Goal: Information Seeking & Learning: Learn about a topic

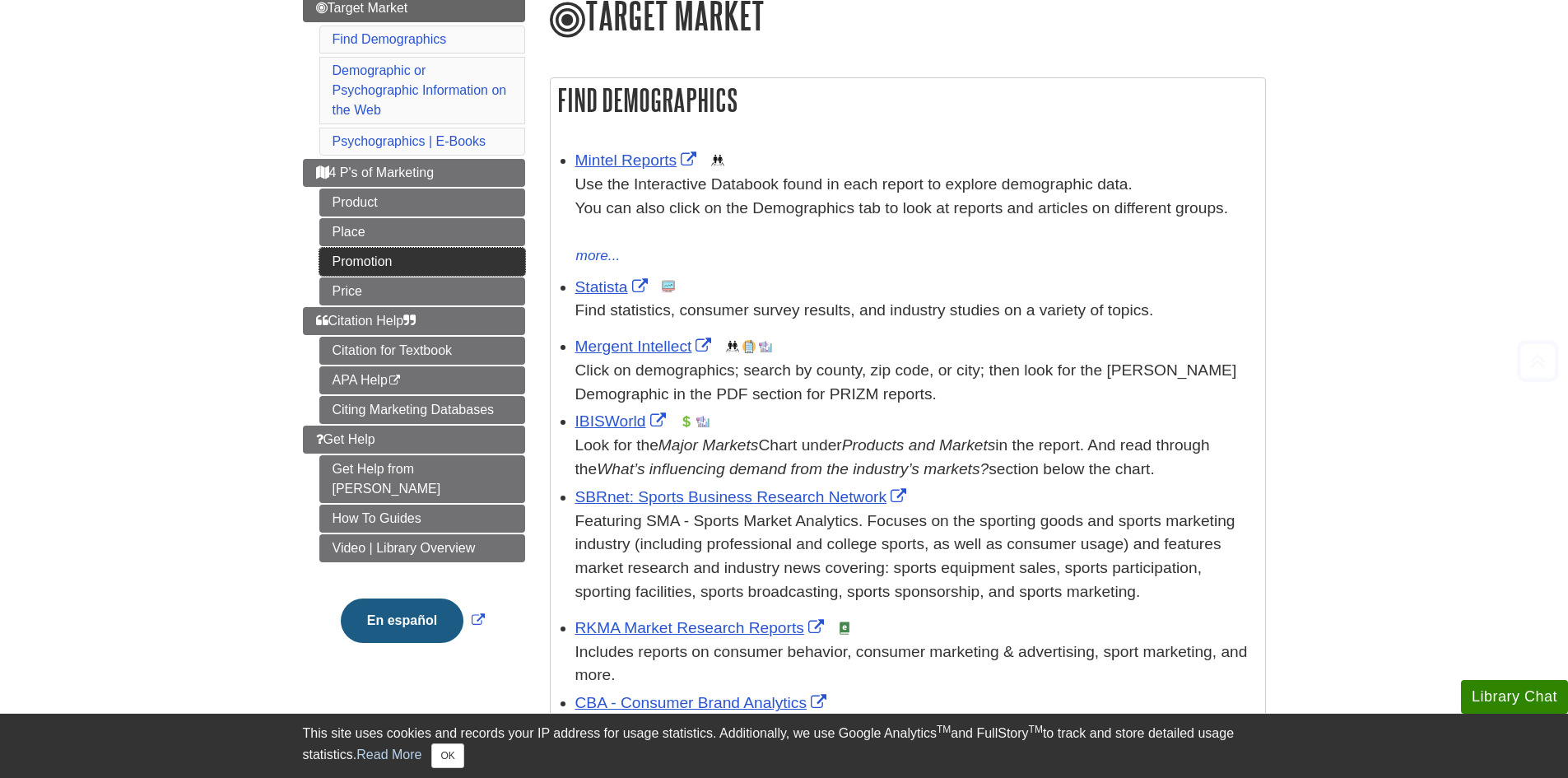
scroll to position [494, 0]
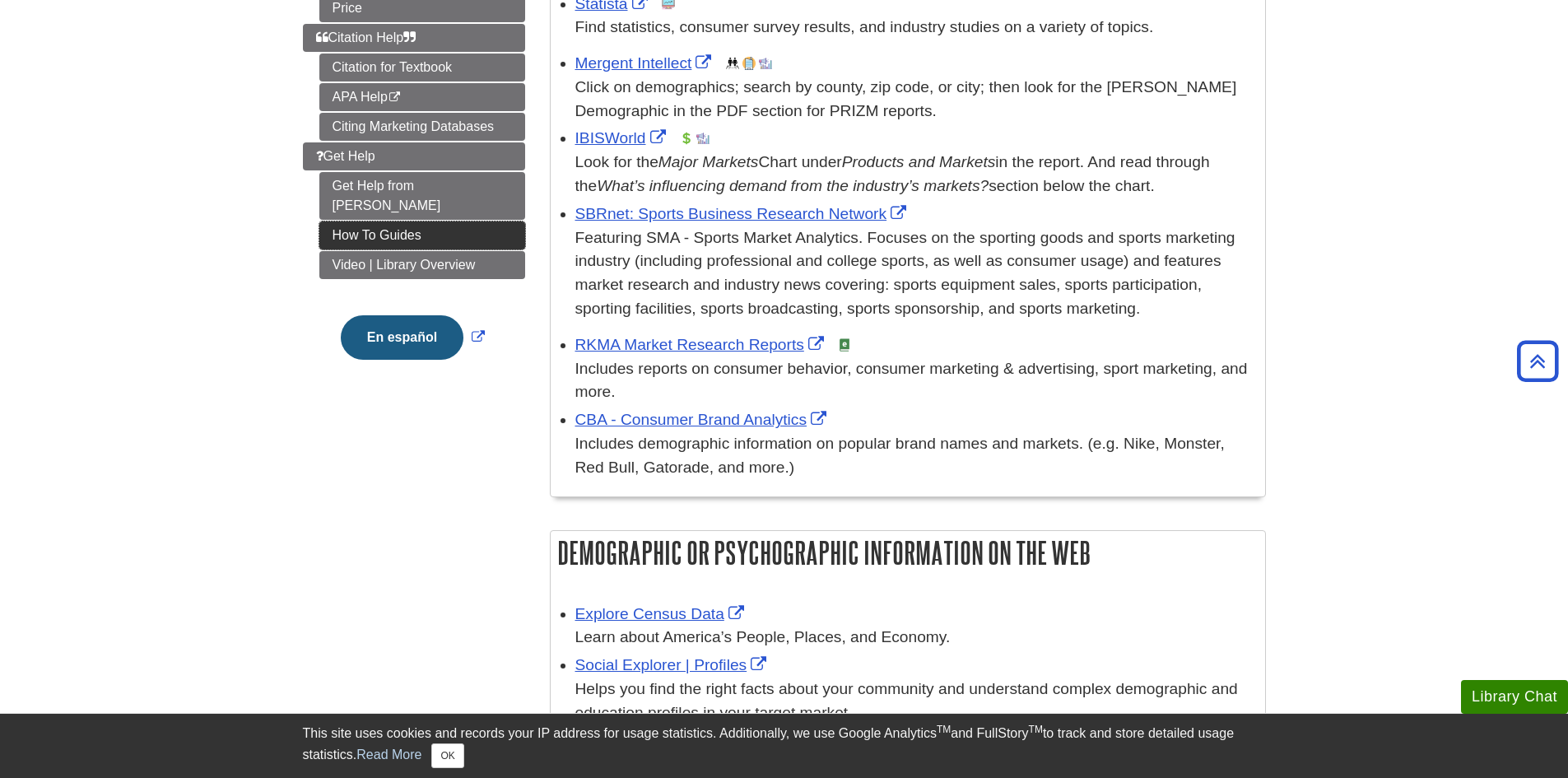
click at [374, 221] on link "How To Guides" at bounding box center [422, 235] width 206 height 28
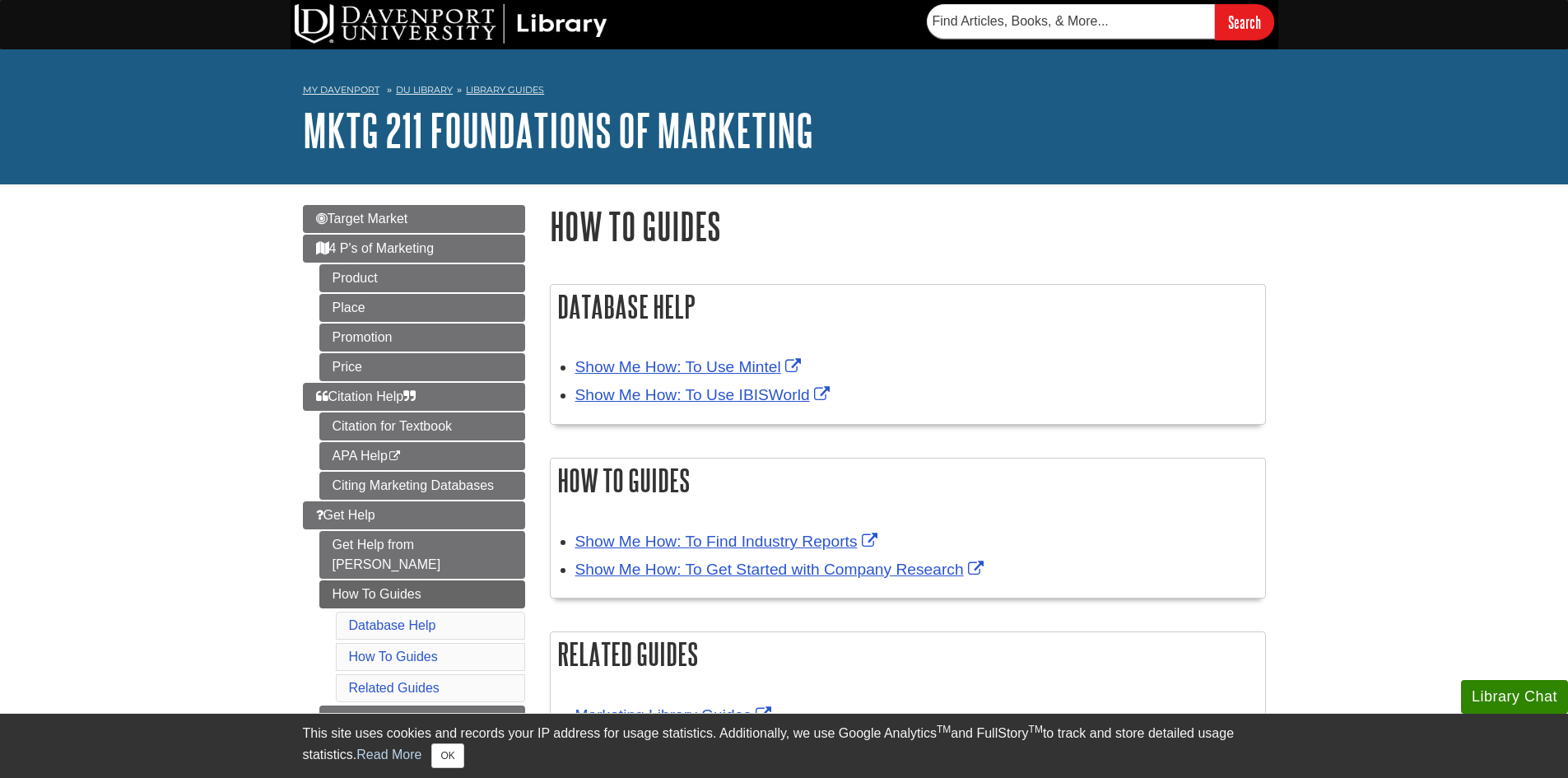
click at [682, 99] on nav "My [PERSON_NAME] DU Library Library Guides MKTG 211 Foundations of Marketing Ho…" at bounding box center [785, 93] width 963 height 27
click at [1057, 15] on input "text" at bounding box center [1070, 21] width 288 height 35
type input "Mintel"
click at [1215, 4] on input "Search" at bounding box center [1244, 22] width 59 height 36
click at [336, 221] on span "Target Market" at bounding box center [361, 219] width 92 height 14
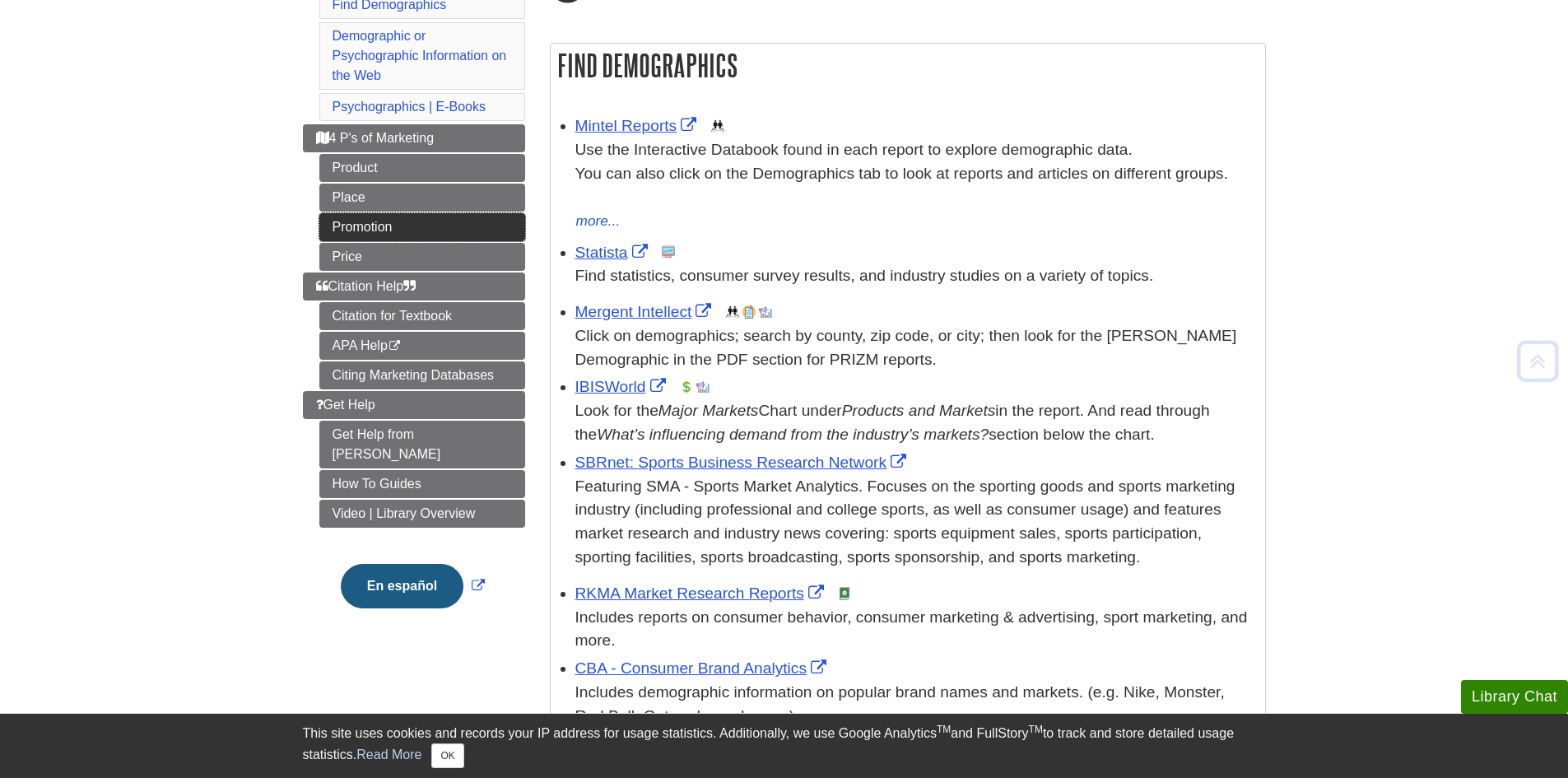
scroll to position [247, 0]
click at [411, 468] on link "How To Guides" at bounding box center [422, 482] width 206 height 28
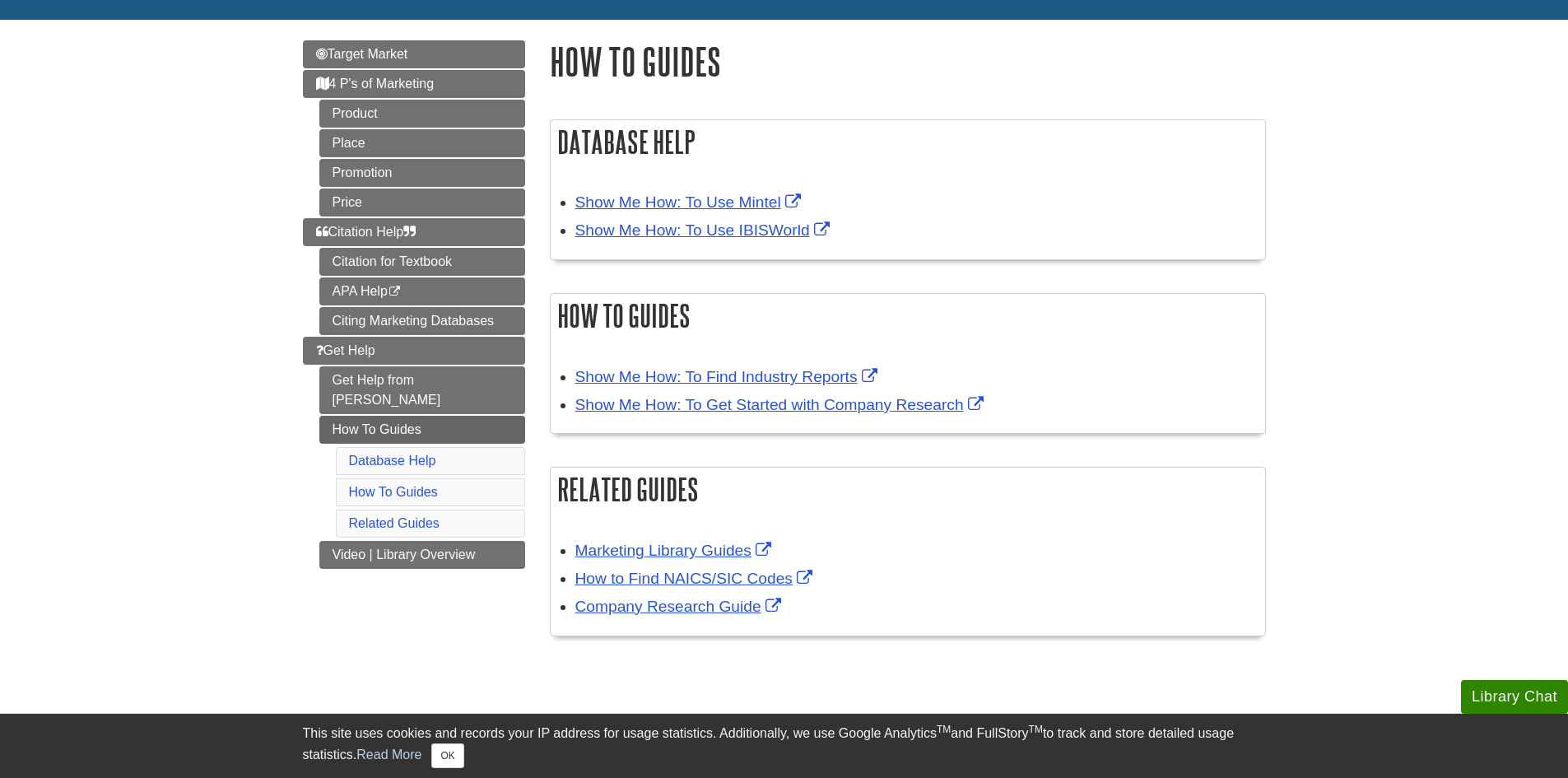
scroll to position [247, 0]
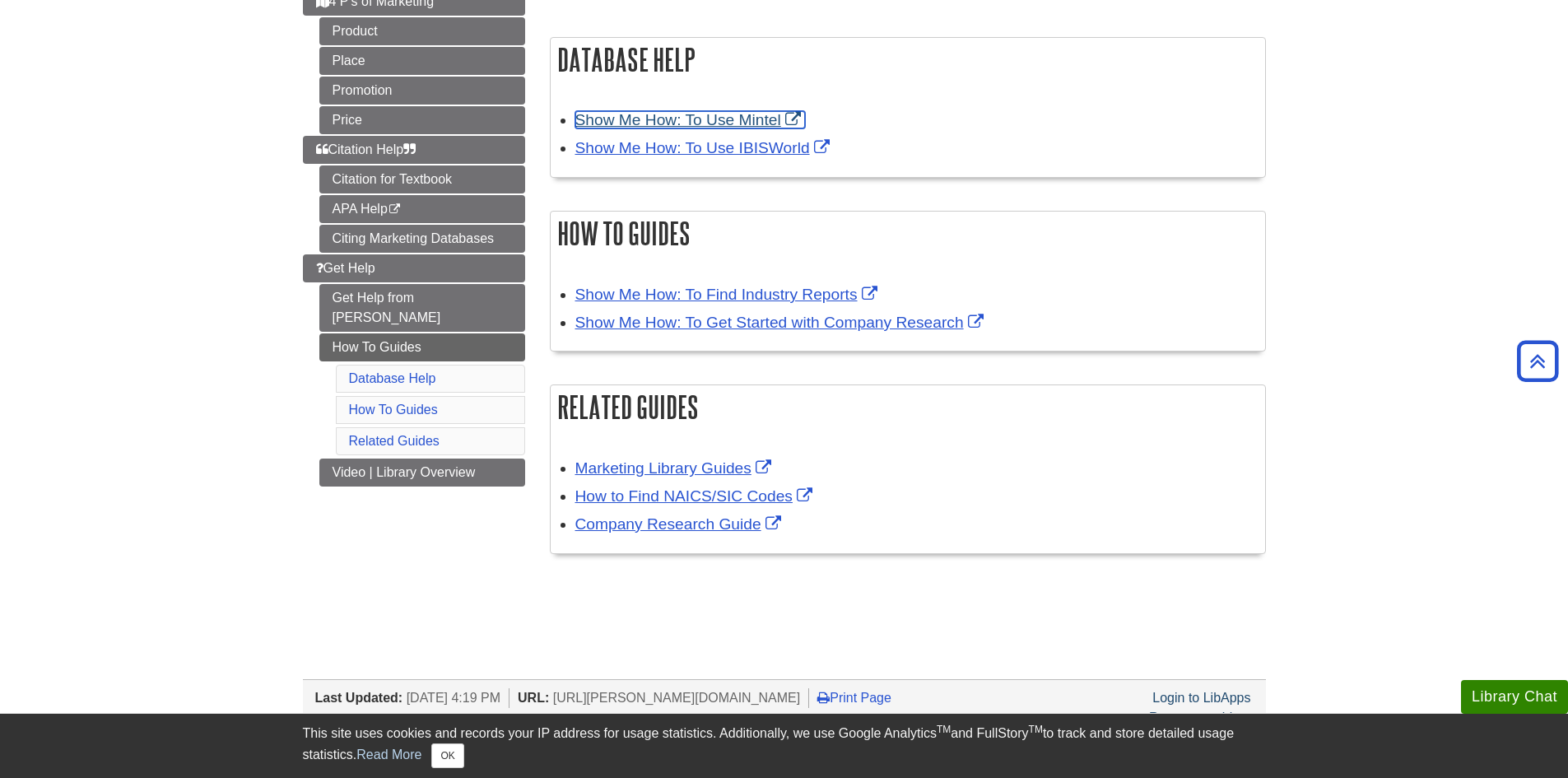
click at [636, 122] on link "Show Me How: To Use Mintel" at bounding box center [689, 120] width 229 height 17
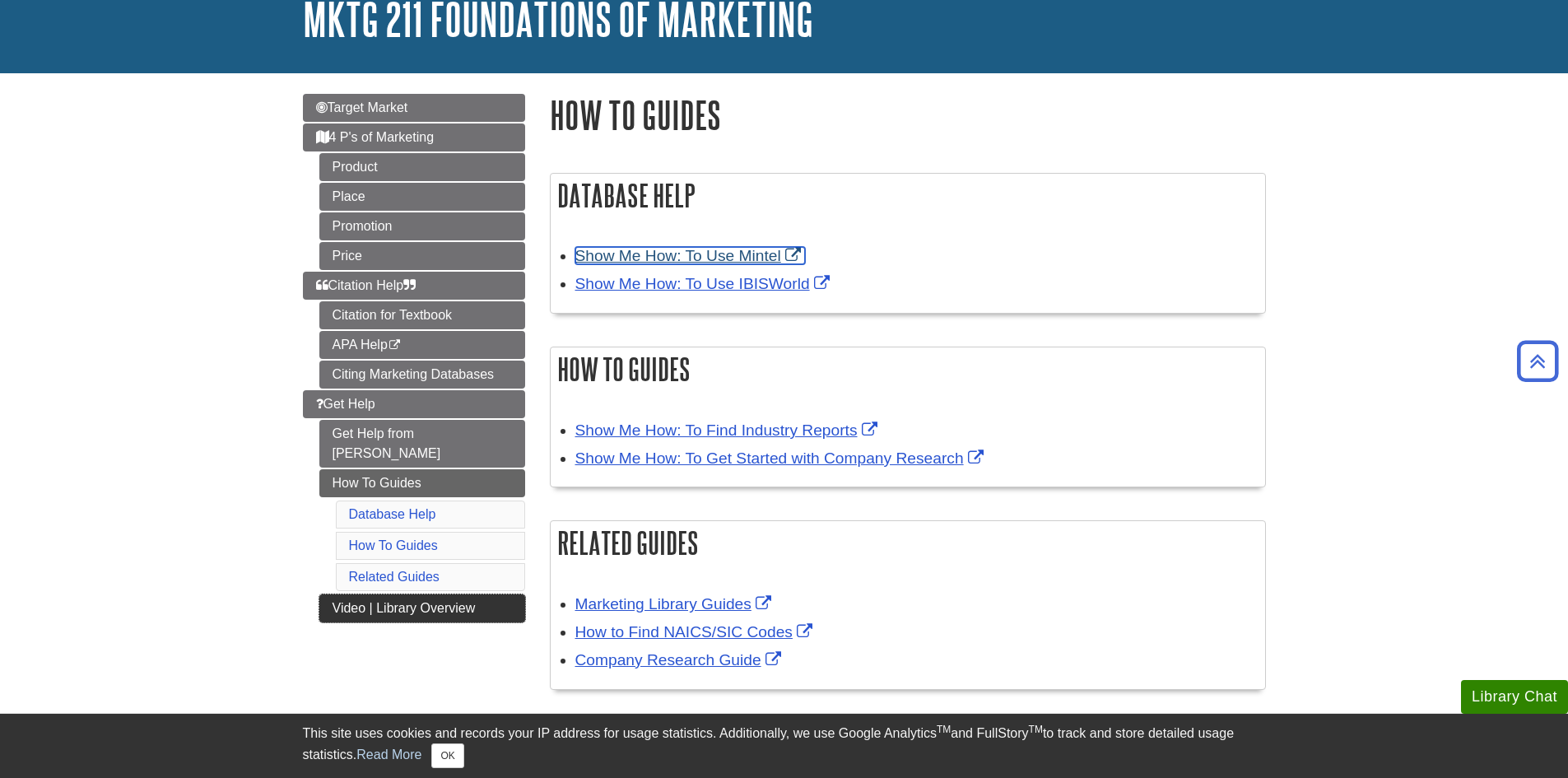
scroll to position [82, 0]
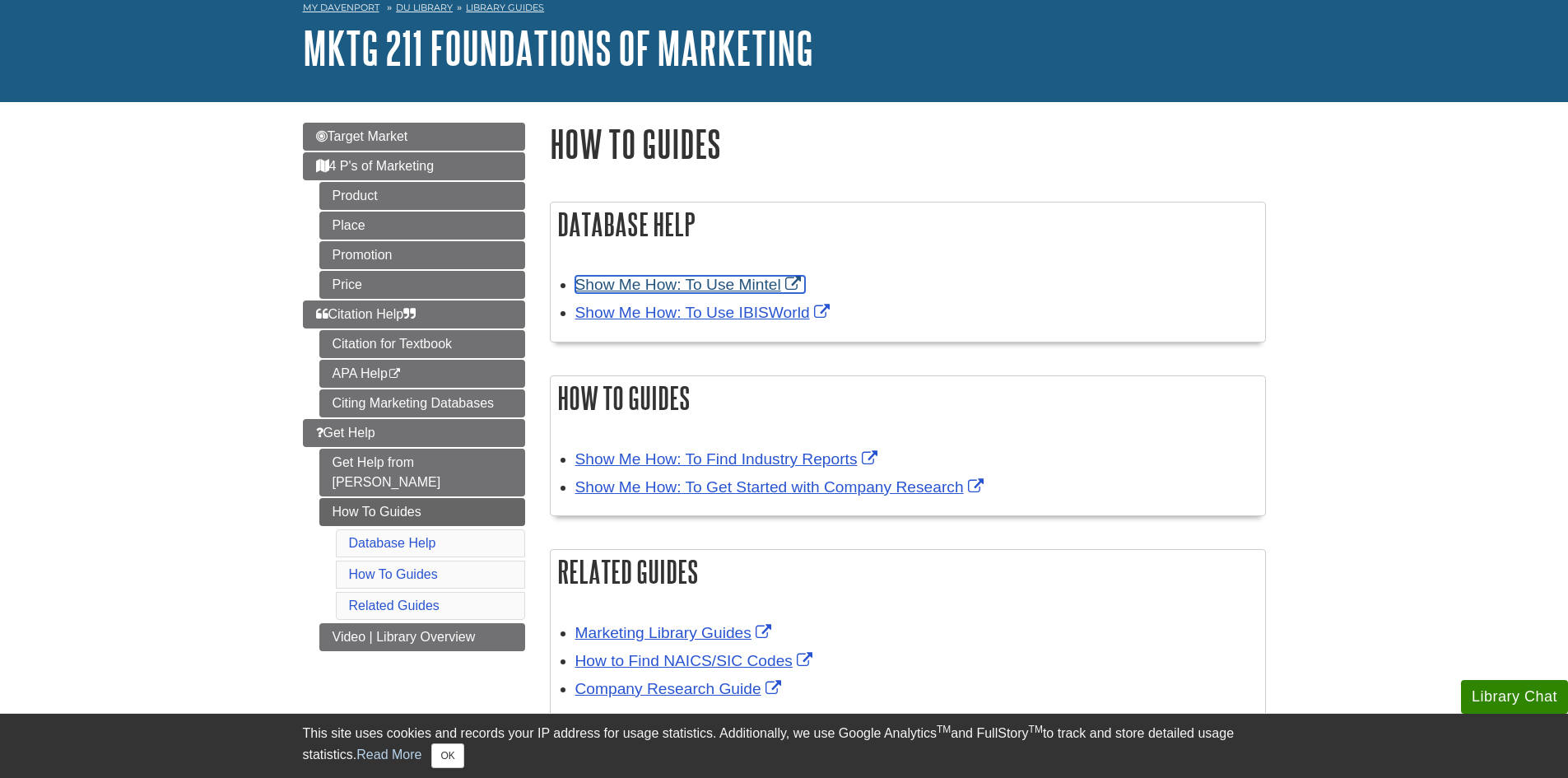
click at [659, 279] on link "Show Me How: To Use Mintel" at bounding box center [689, 284] width 229 height 17
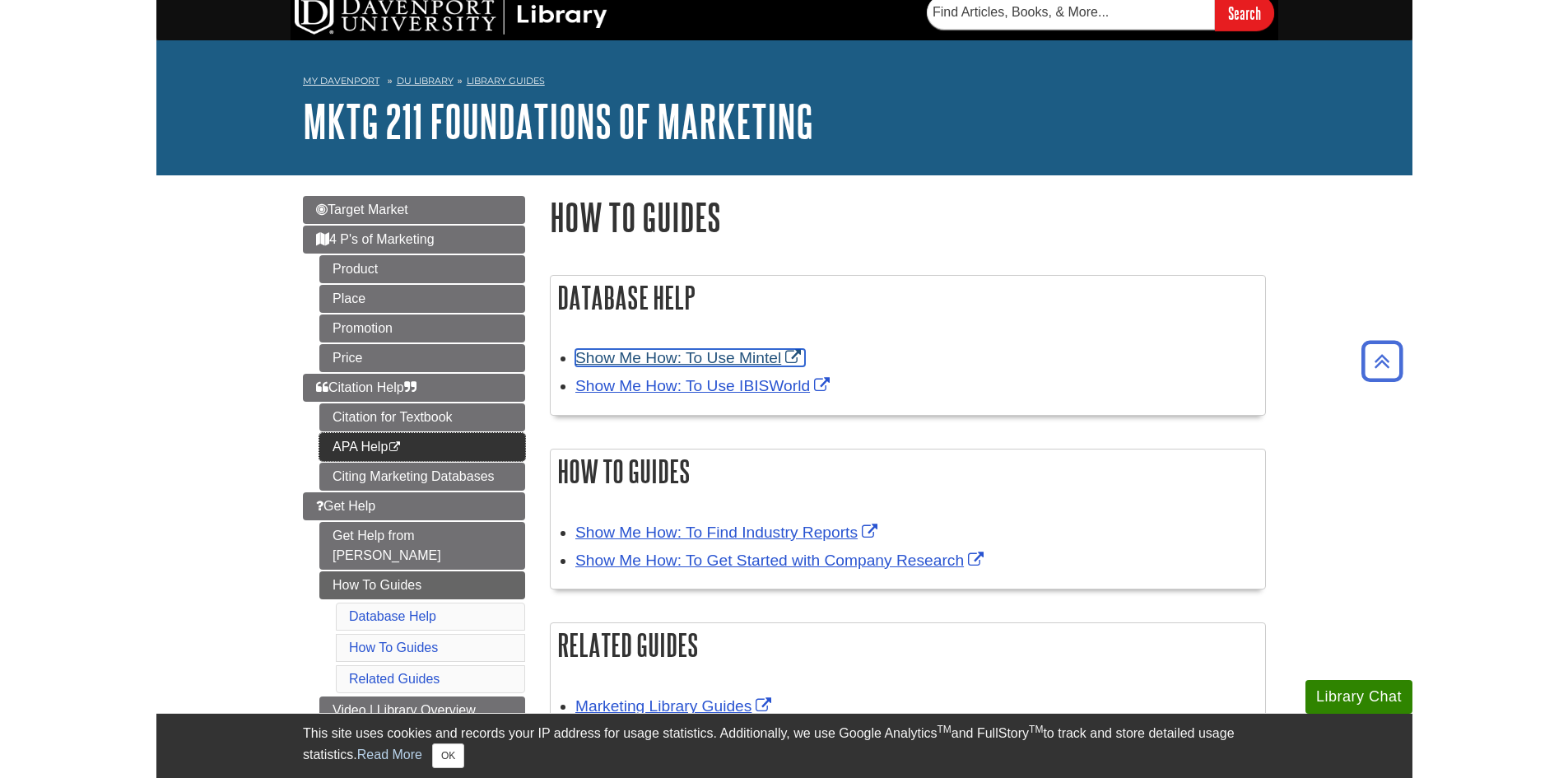
scroll to position [0, 0]
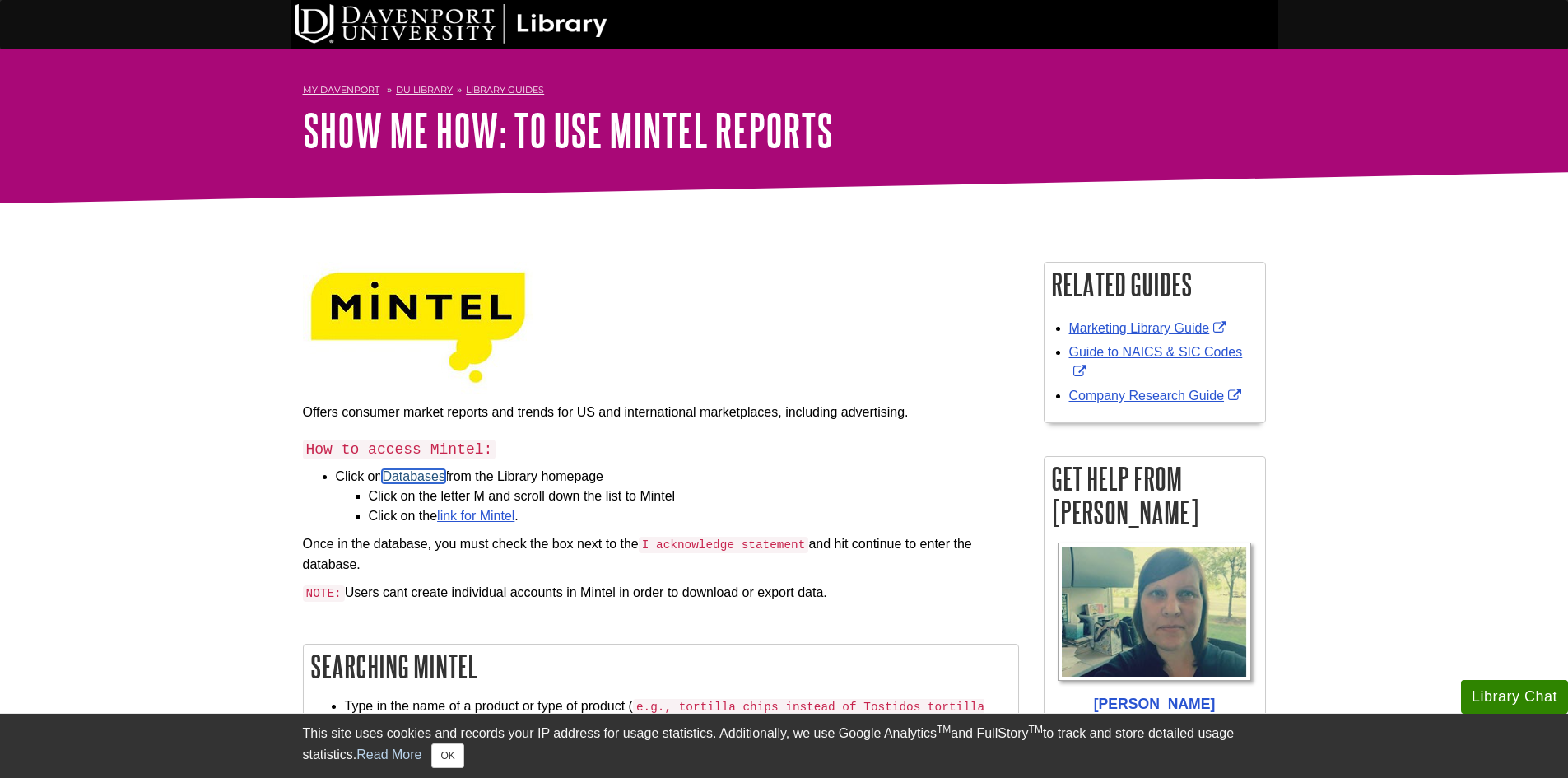
click at [410, 476] on link "Databases" at bounding box center [413, 476] width 63 height 14
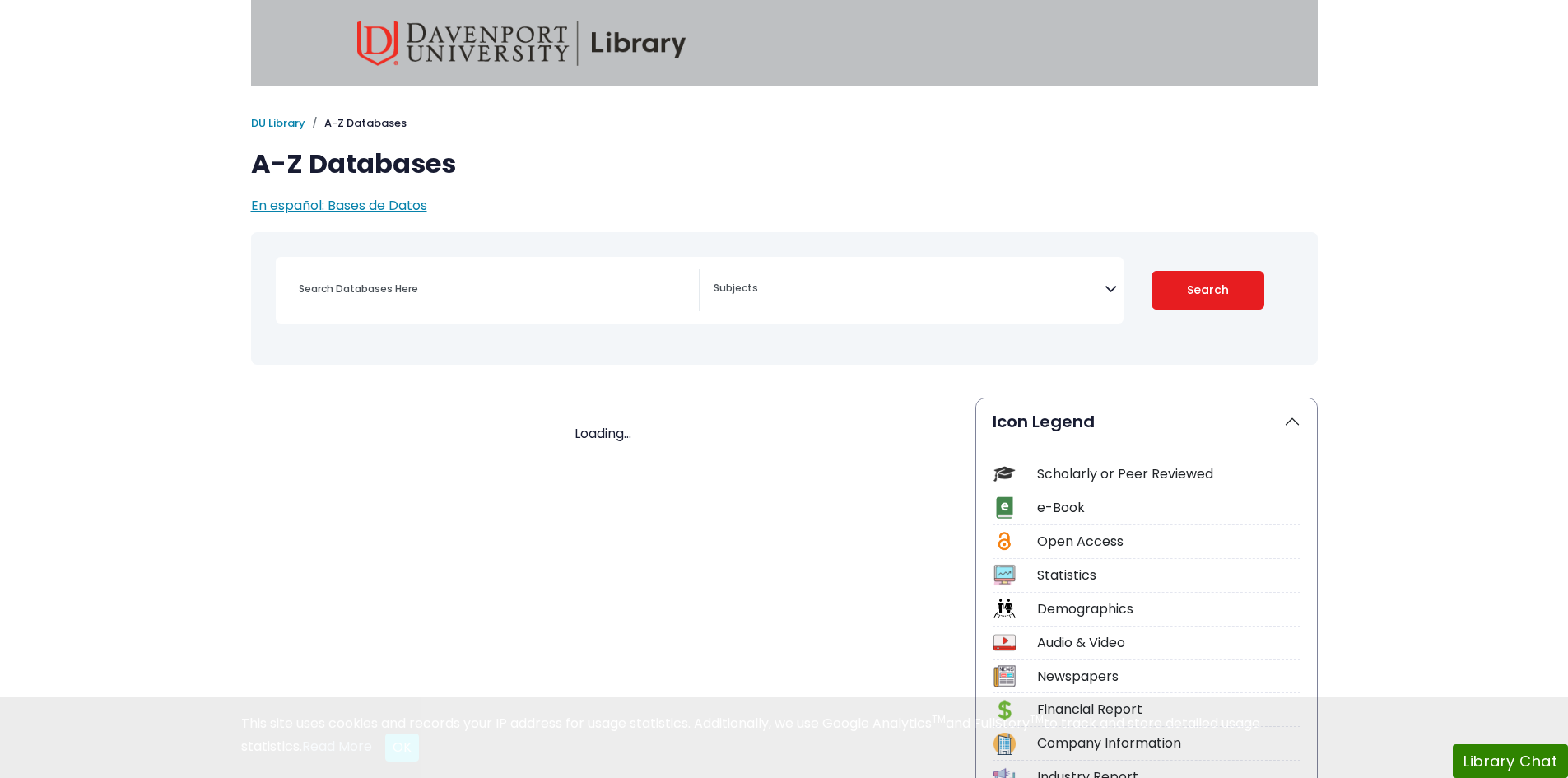
select select "Database Subject Filter"
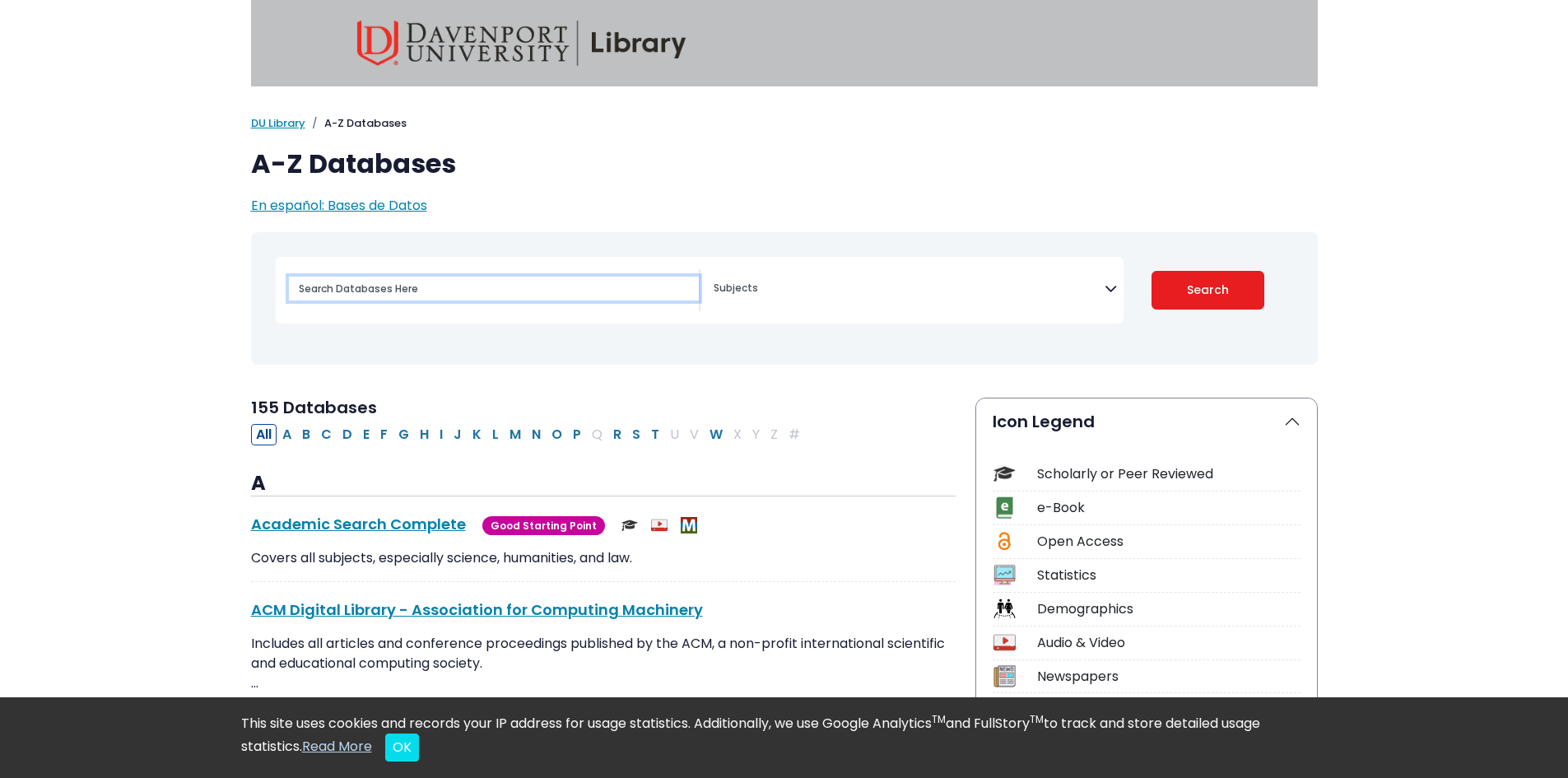
click at [401, 277] on input "Search database by title or keyword" at bounding box center [494, 288] width 410 height 24
type input "Mintel"
click at [1151, 271] on button "Search" at bounding box center [1208, 290] width 112 height 38
select select "Database Subject Filter"
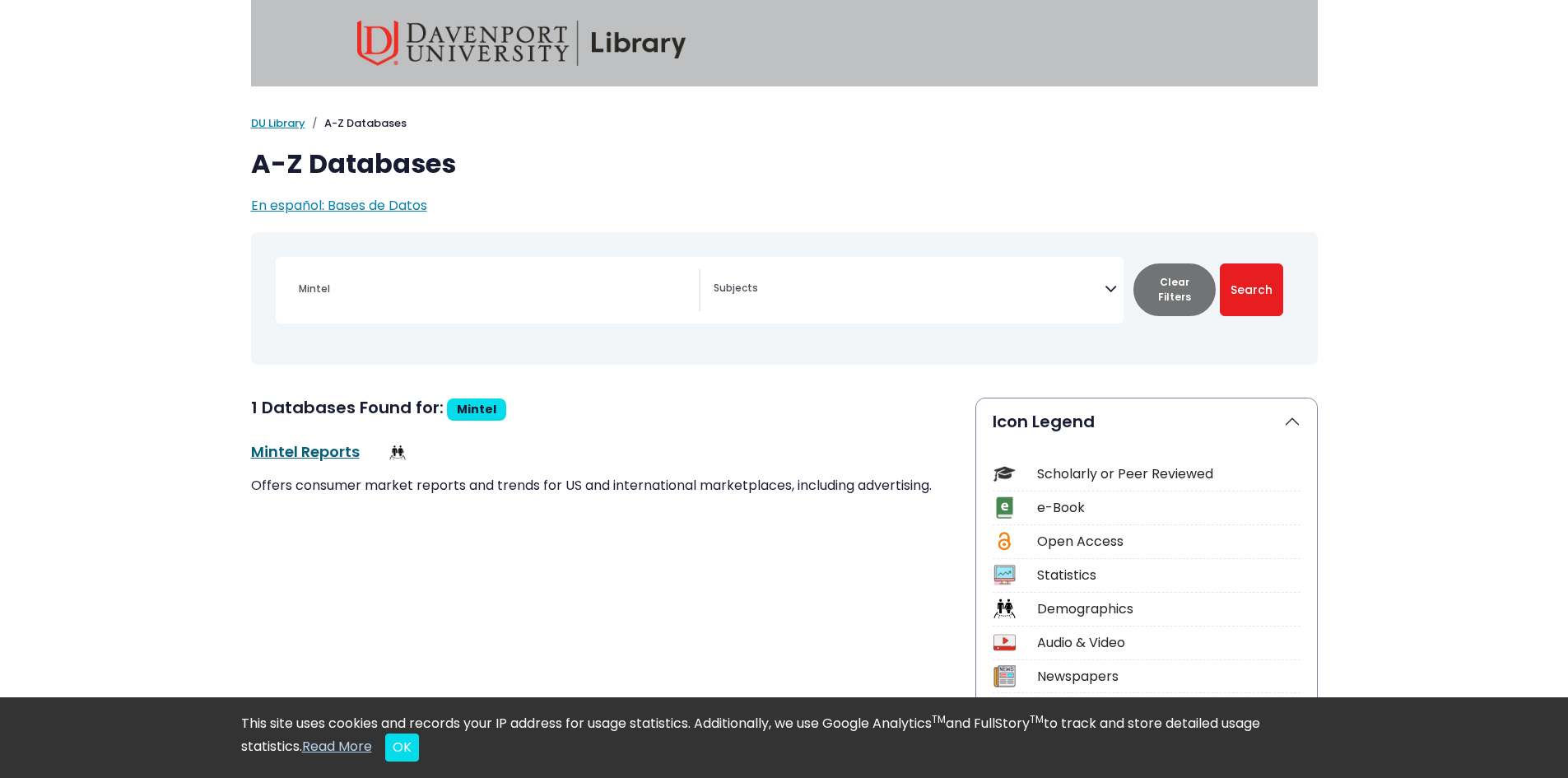
click at [324, 450] on link "Mintel Reports This link opens in a new window" at bounding box center [305, 451] width 109 height 21
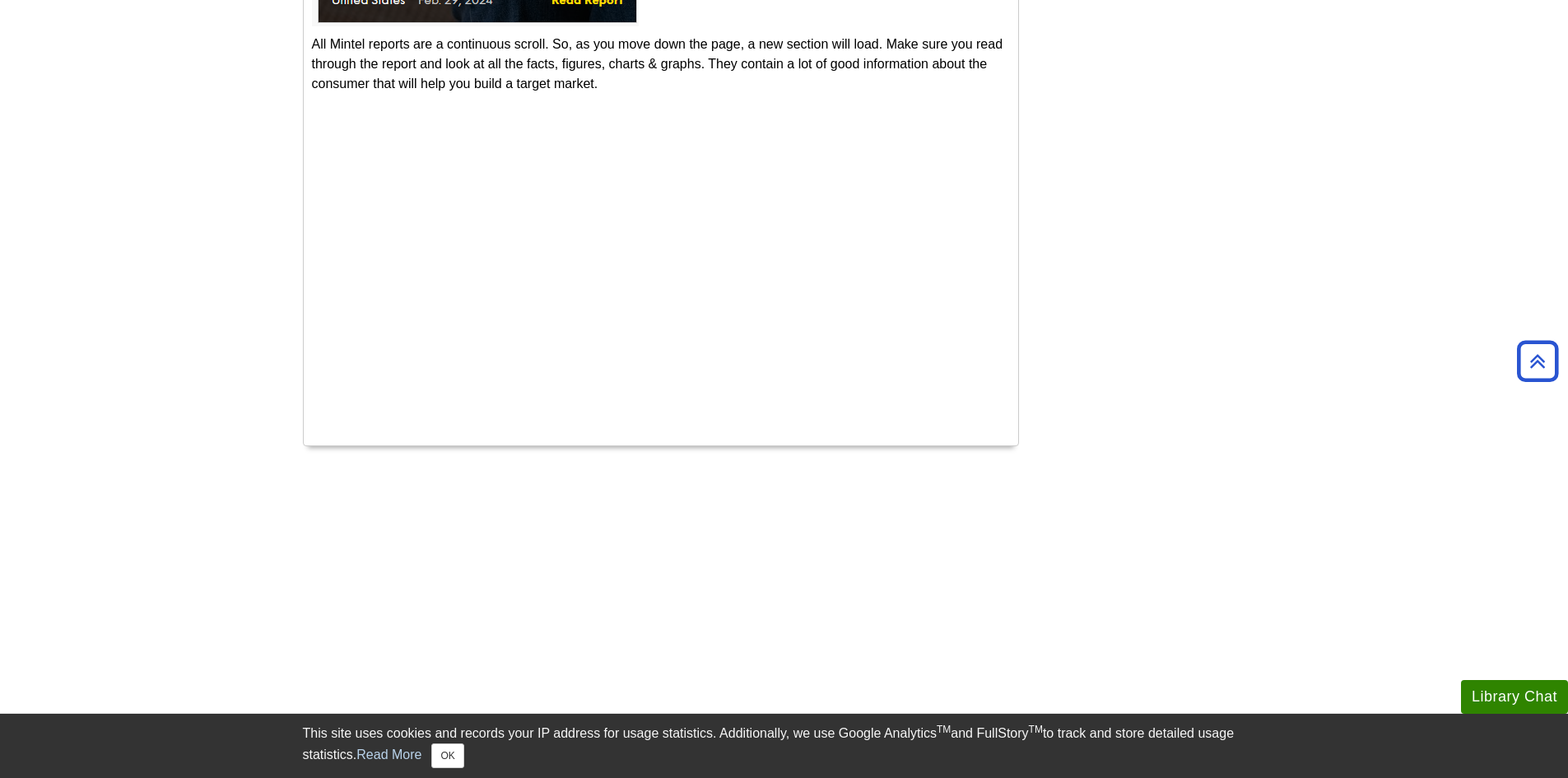
scroll to position [1564, 0]
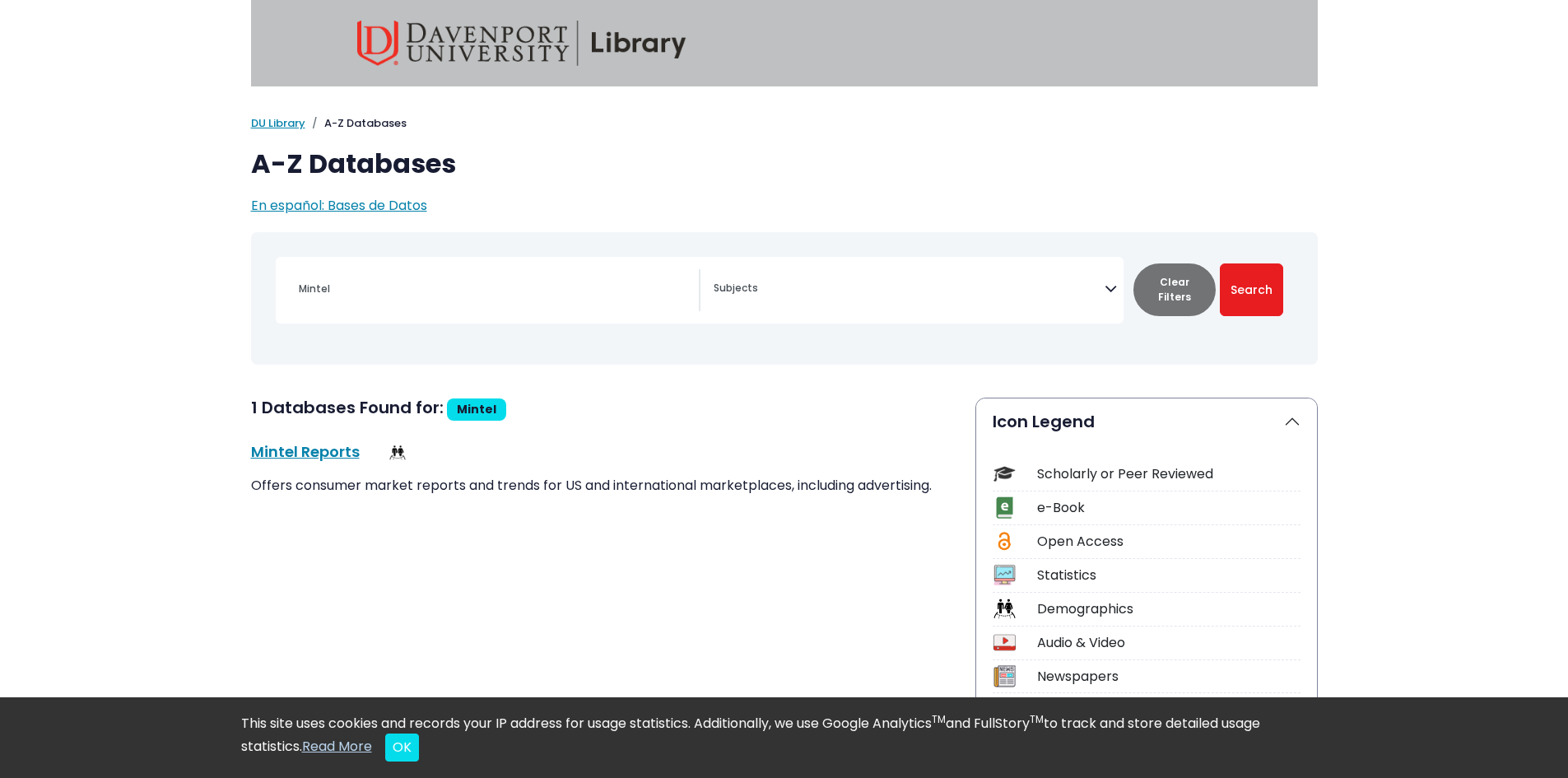
select select "Database Subject Filter"
